Goal: Task Accomplishment & Management: Use online tool/utility

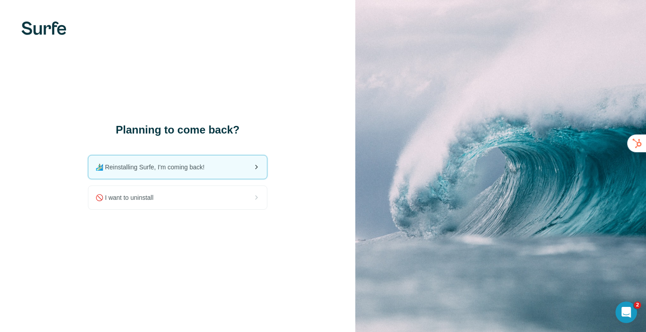
click at [208, 165] on span "🏄🏻‍♂️ Reinstalling Surfe, I'm coming back!" at bounding box center [153, 167] width 116 height 9
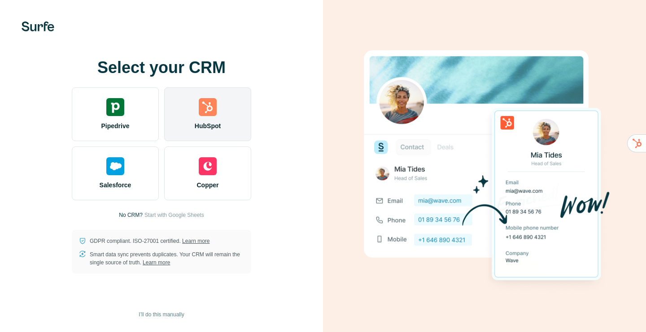
click at [237, 120] on div "HubSpot" at bounding box center [207, 114] width 87 height 54
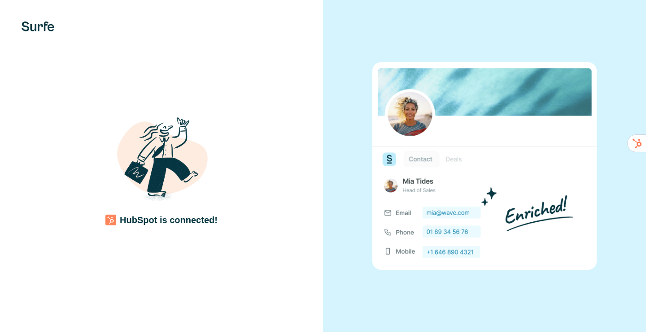
click at [248, 257] on div "HubSpot is connected!" at bounding box center [161, 166] width 323 height 332
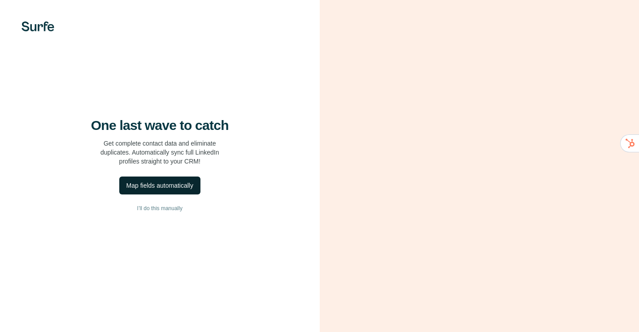
click at [174, 190] on div "Map fields automatically" at bounding box center [159, 185] width 67 height 9
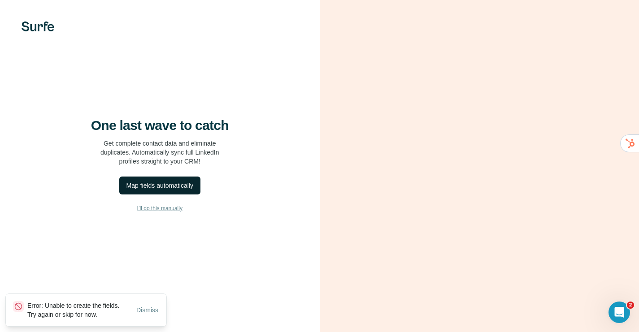
click at [174, 213] on span "I’ll do this manually" at bounding box center [159, 208] width 45 height 8
